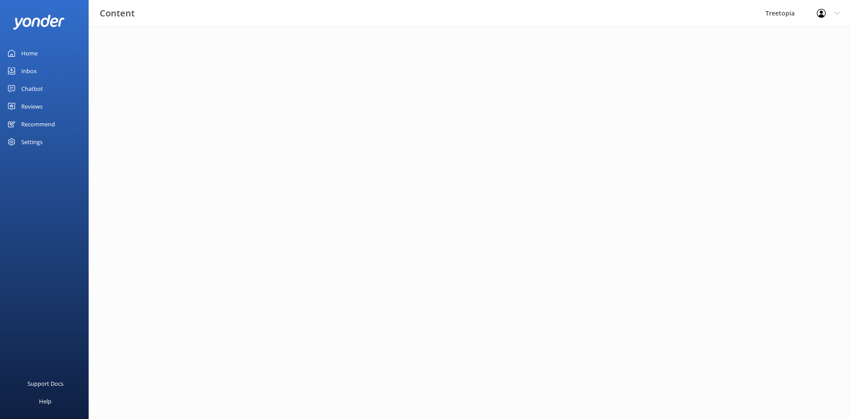
click at [23, 71] on div "Inbox" at bounding box center [29, 71] width 16 height 18
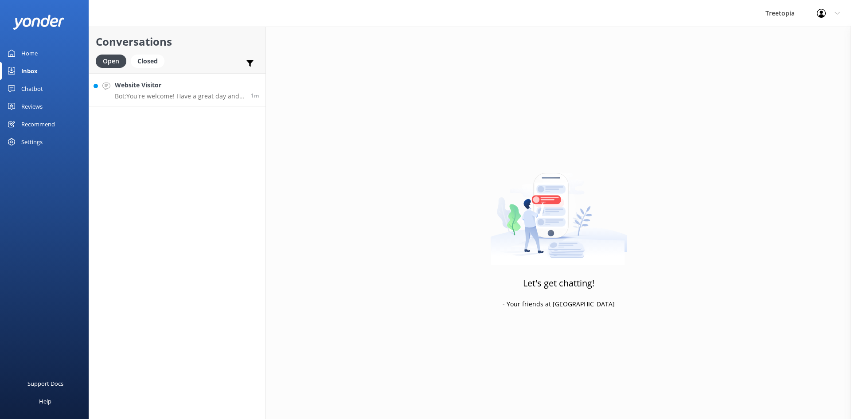
click at [166, 93] on p "Bot: You're welcome! Have a great day and enjoy your adventure!" at bounding box center [179, 96] width 129 height 8
